Goal: Navigation & Orientation: Find specific page/section

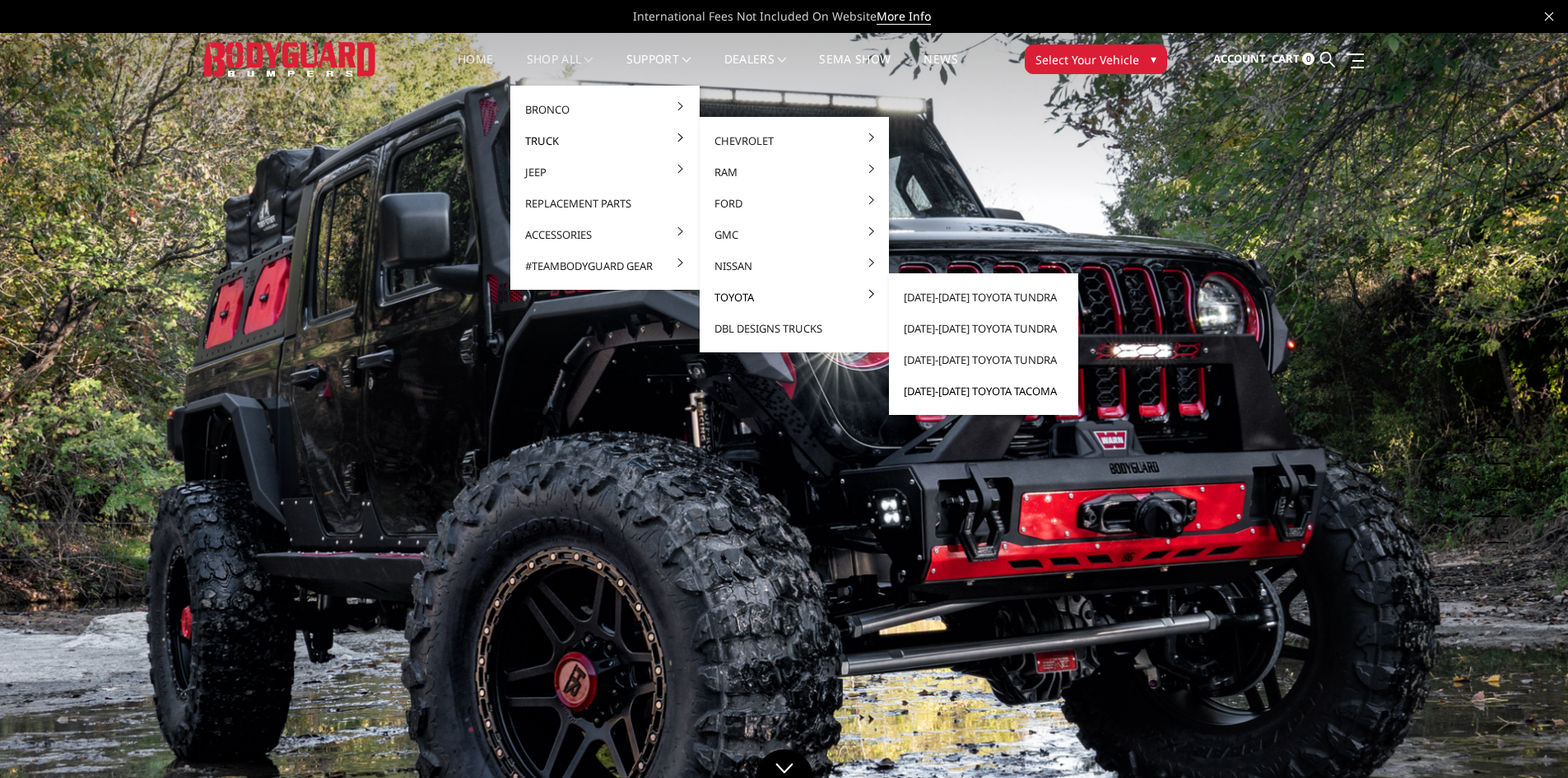
click at [977, 391] on link "[DATE]-[DATE] Toyota Tacoma" at bounding box center [984, 391] width 176 height 32
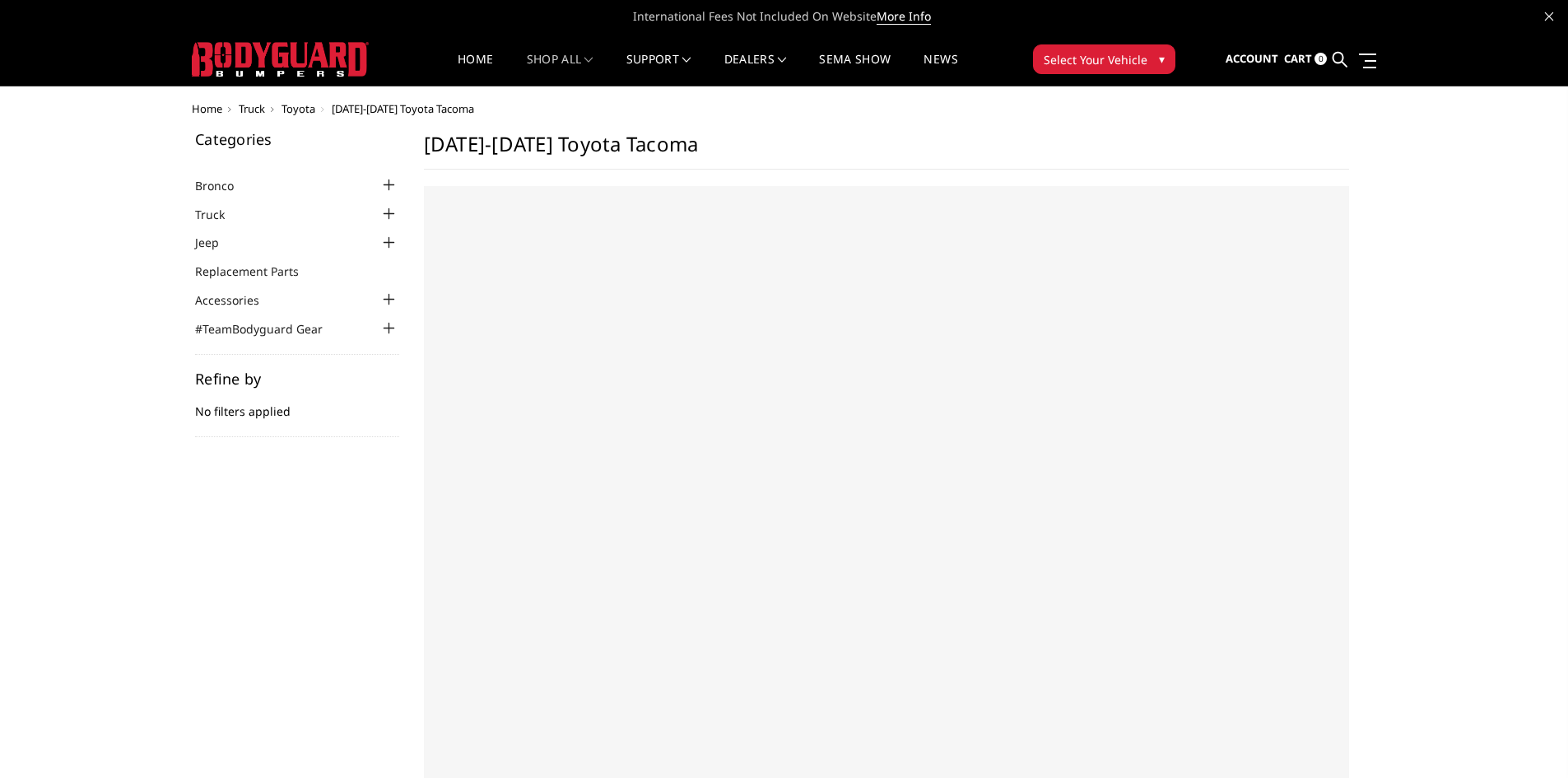
select select "US"
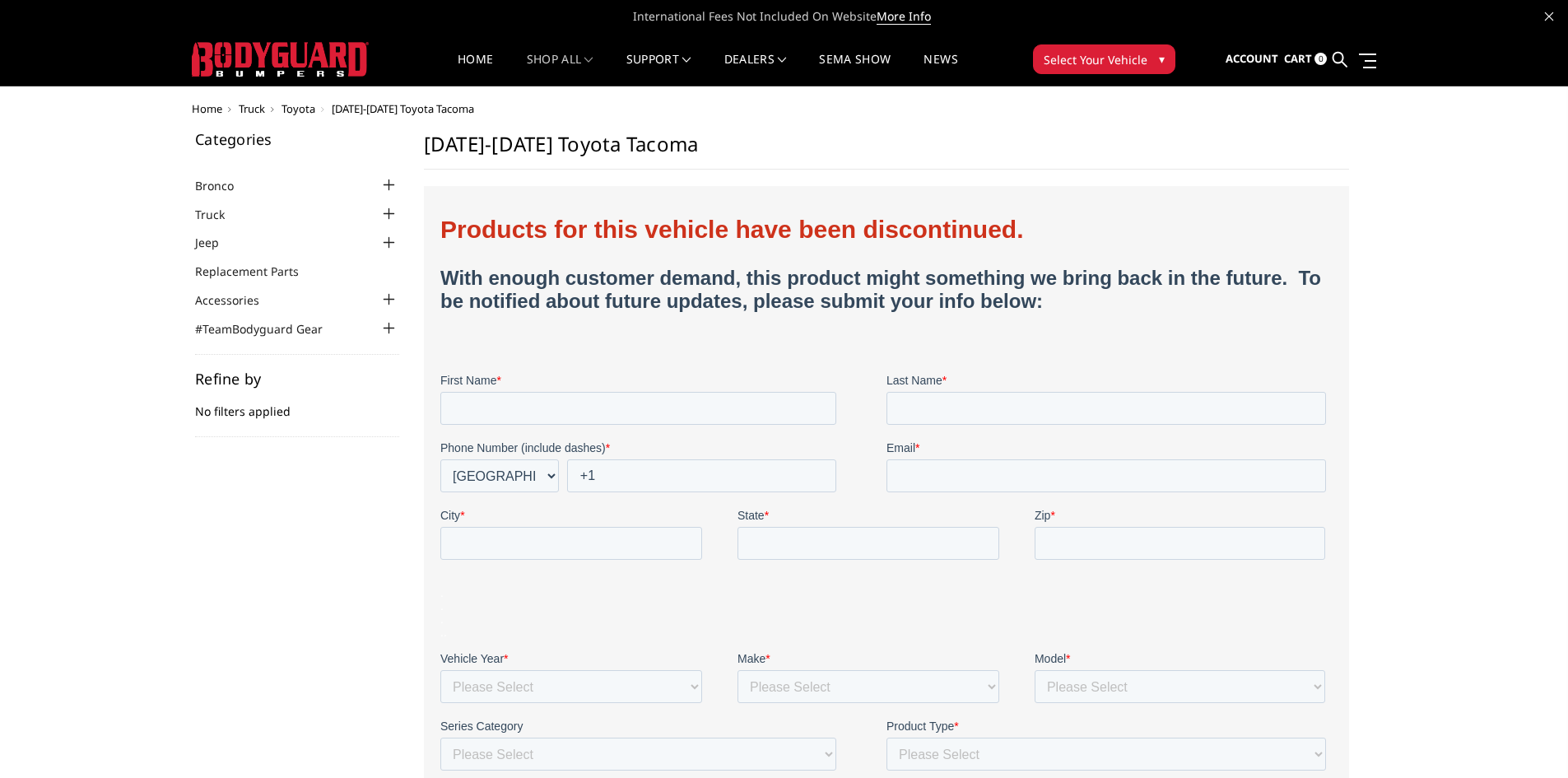
click at [338, 48] on img at bounding box center [280, 59] width 177 height 35
